Goal: Navigation & Orientation: Find specific page/section

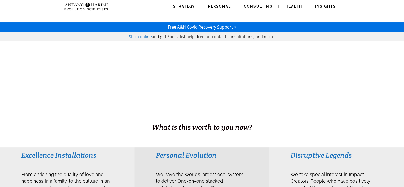
click at [138, 36] on span "Shop online" at bounding box center [140, 37] width 23 height 6
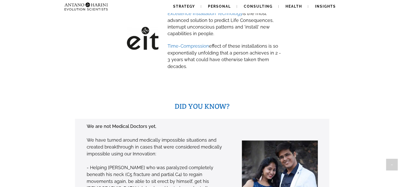
scroll to position [304, 0]
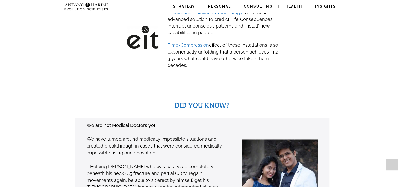
click at [276, 78] on div at bounding box center [202, 28] width 404 height 122
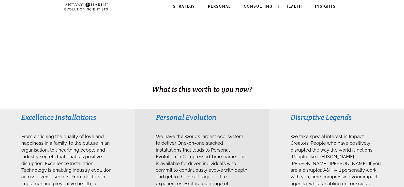
scroll to position [0, 0]
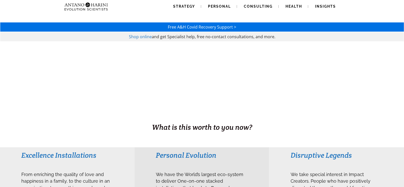
click at [102, 10] on img at bounding box center [86, 6] width 48 height 13
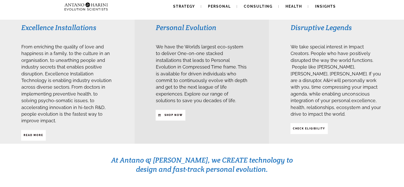
scroll to position [128, 0]
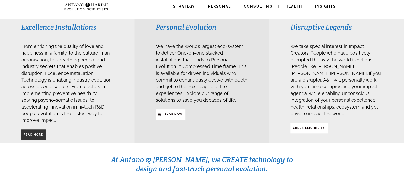
click at [36, 130] on span "Read More" at bounding box center [34, 134] width 20 height 9
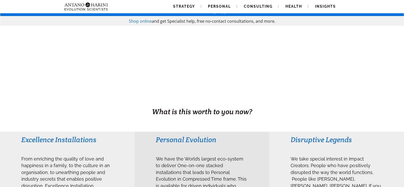
scroll to position [0, 0]
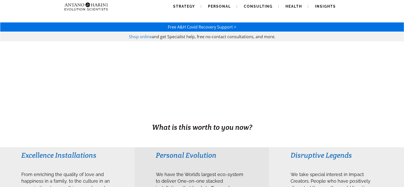
click at [137, 35] on span "Shop online" at bounding box center [140, 37] width 23 height 6
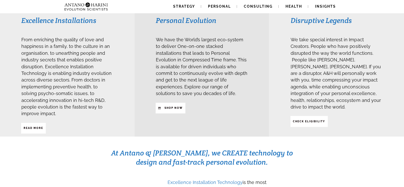
scroll to position [136, 0]
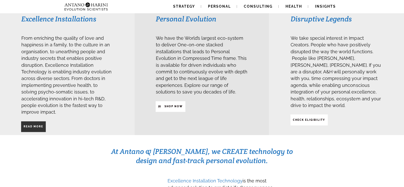
click at [40, 125] on strong "Read More" at bounding box center [34, 126] width 20 height 3
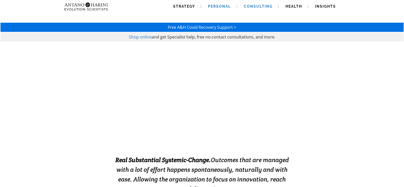
click at [213, 4] on span "Personal" at bounding box center [219, 6] width 23 height 4
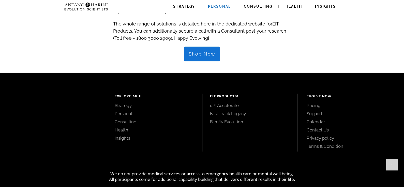
scroll to position [587, 0]
